Goal: Use online tool/utility: Utilize a website feature to perform a specific function

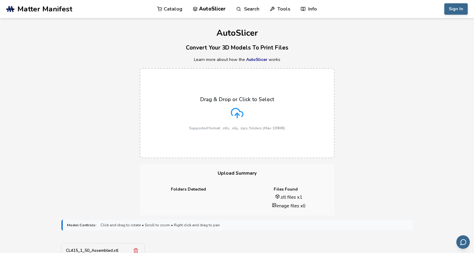
click at [237, 172] on h3 "Upload Summary" at bounding box center [237, 173] width 195 height 18
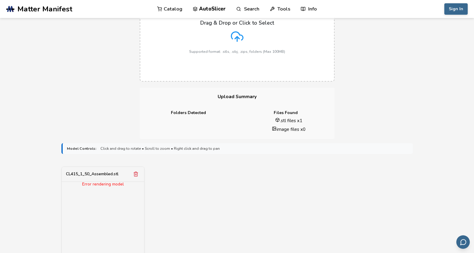
scroll to position [150, 0]
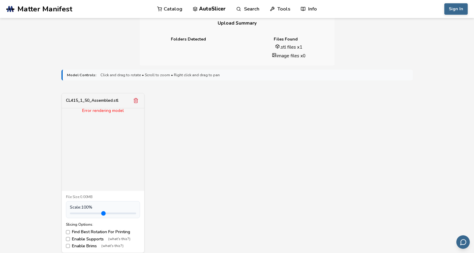
click at [99, 110] on div "Error rendering model" at bounding box center [103, 110] width 82 height 5
click at [90, 101] on div "CL415_1_50_Assembled.stl" at bounding box center [92, 100] width 52 height 5
click at [89, 99] on div "CL415_1_50_Assembled.stl" at bounding box center [92, 100] width 52 height 5
click at [97, 97] on div "CL415_1_50_Assembled.stl" at bounding box center [103, 100] width 82 height 15
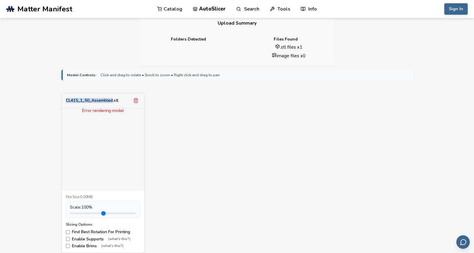
click at [97, 97] on div "CL415_1_50_Assembled.stl" at bounding box center [103, 100] width 82 height 15
click at [103, 93] on div "CL415_1_50_Assembled.stl" at bounding box center [103, 100] width 82 height 15
click at [139, 90] on form "**********" at bounding box center [237, 233] width 360 height 336
